Goal: Find specific page/section: Find specific page/section

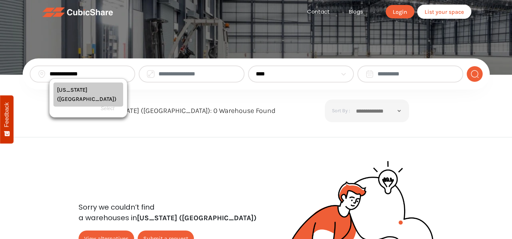
click at [109, 104] on button "Select" at bounding box center [107, 108] width 24 height 9
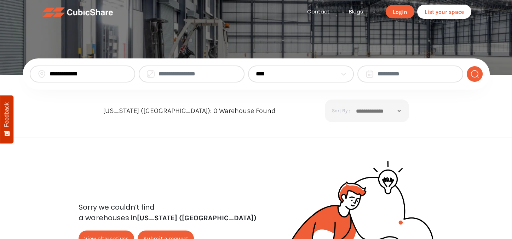
type input "**********"
click at [476, 73] on img "submit" at bounding box center [474, 74] width 9 height 8
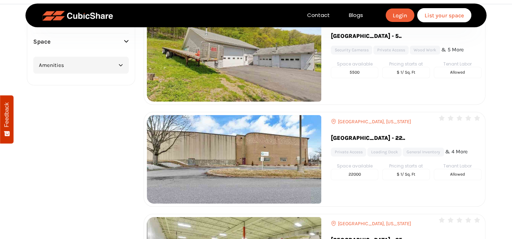
scroll to position [177, 0]
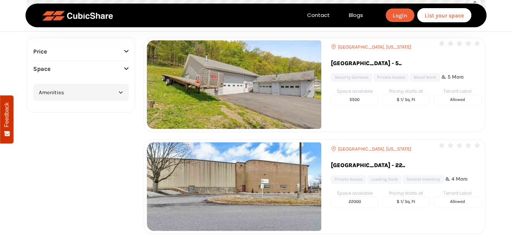
type button "Apply Filter"
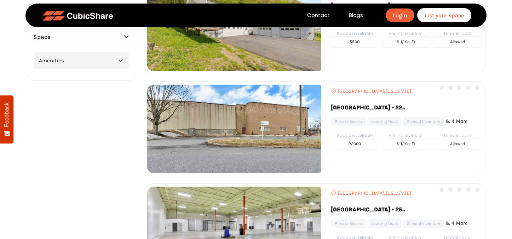
scroll to position [248, 0]
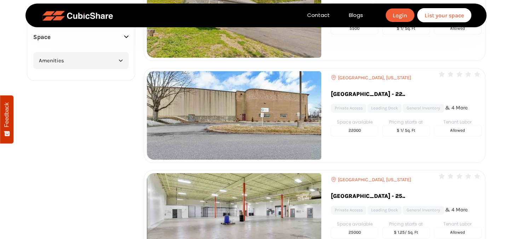
click at [255, 121] on img at bounding box center [234, 115] width 174 height 88
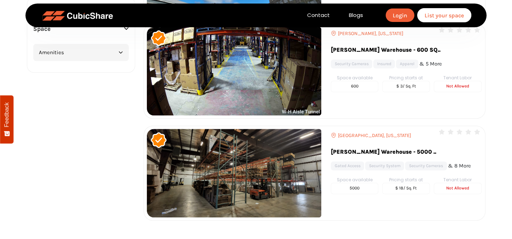
scroll to position [814, 0]
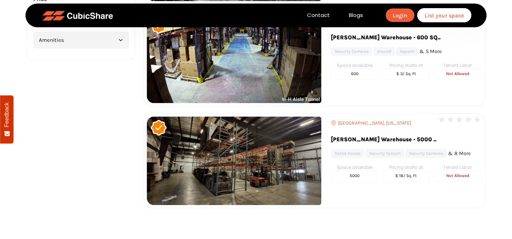
click at [389, 182] on div "[GEOGRAPHIC_DATA], [US_STATE] 0 & 8 More" at bounding box center [406, 160] width 151 height 88
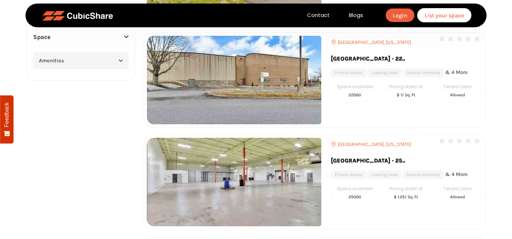
scroll to position [318, 0]
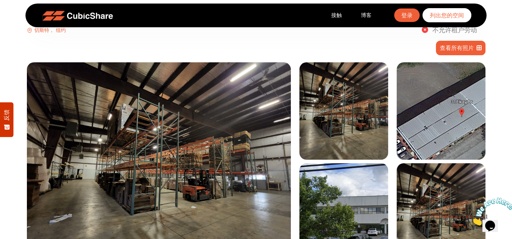
scroll to position [35, 0]
